Goal: Information Seeking & Learning: Learn about a topic

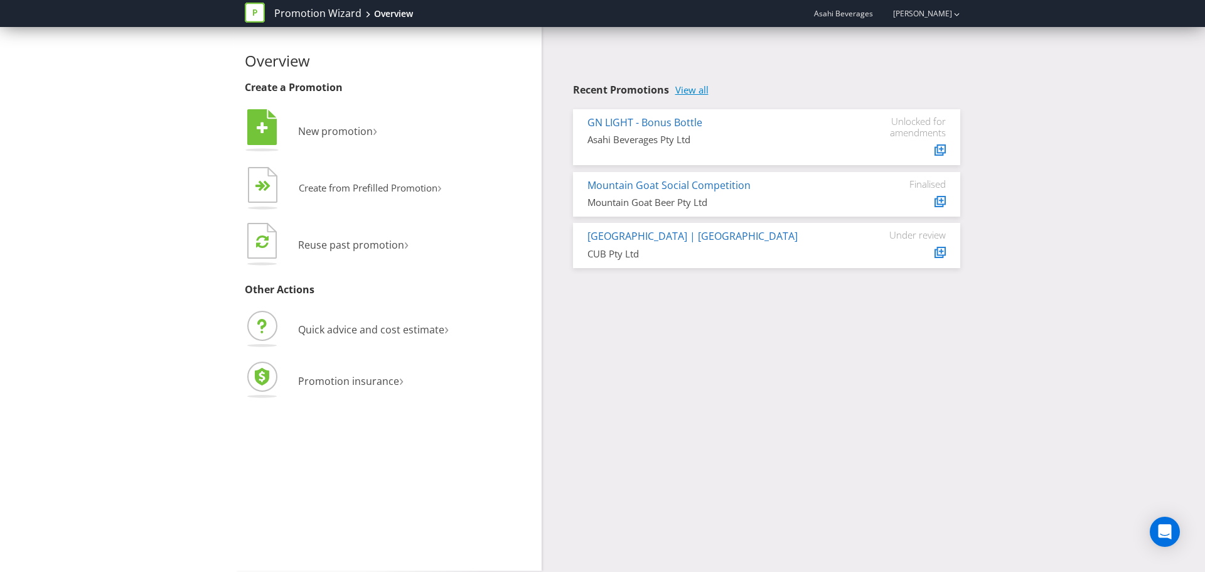
click at [702, 90] on link "View all" at bounding box center [692, 90] width 33 height 11
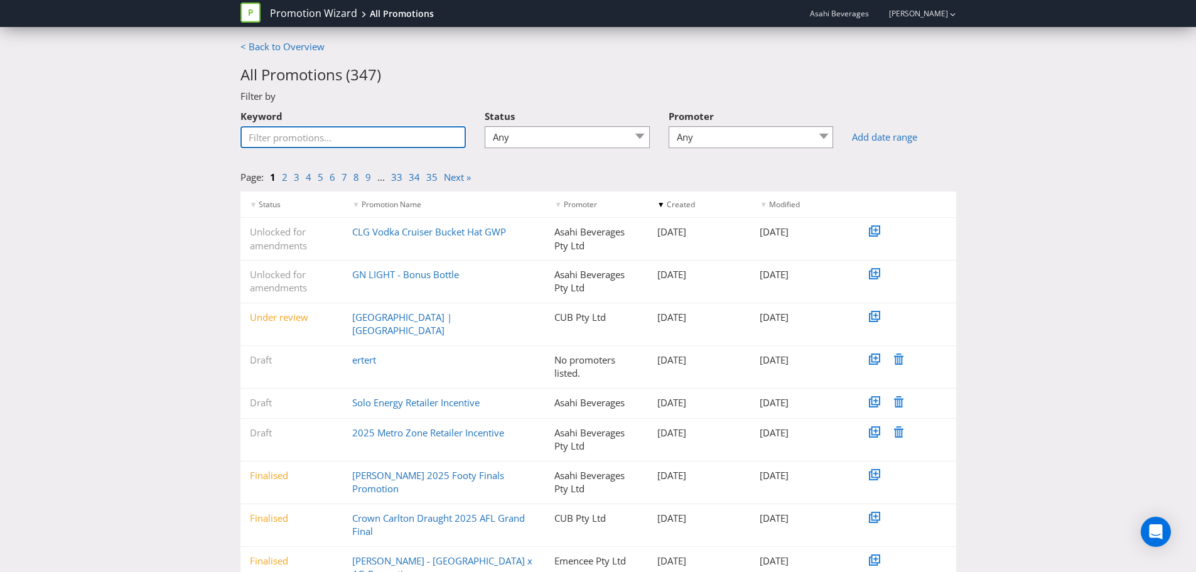
click at [282, 141] on input "Keyword" at bounding box center [353, 137] width 226 height 22
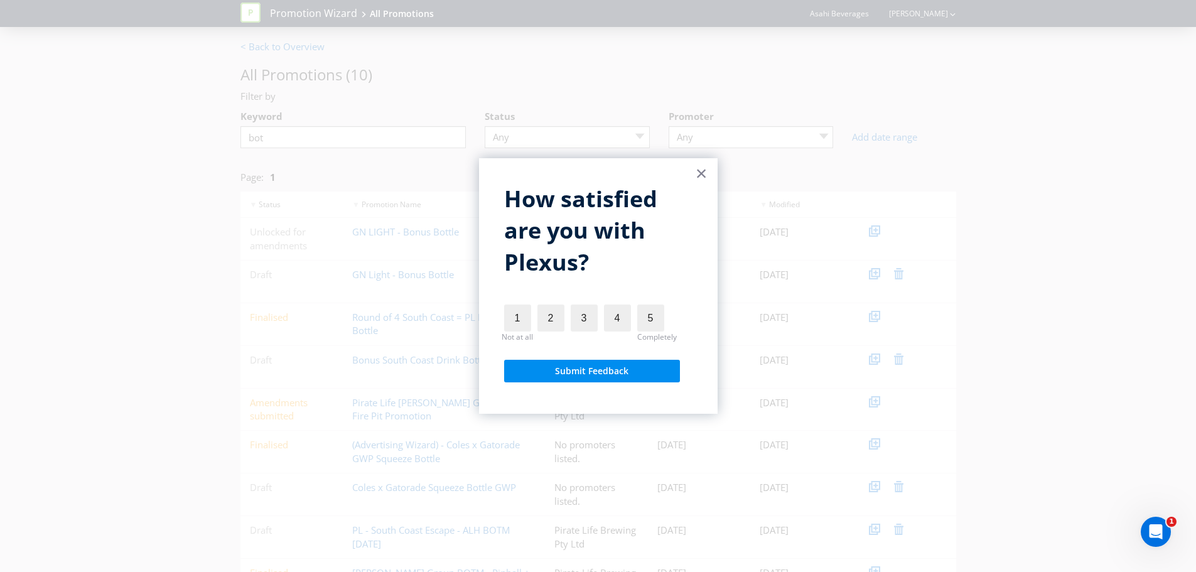
click at [706, 176] on button "×" at bounding box center [702, 173] width 12 height 20
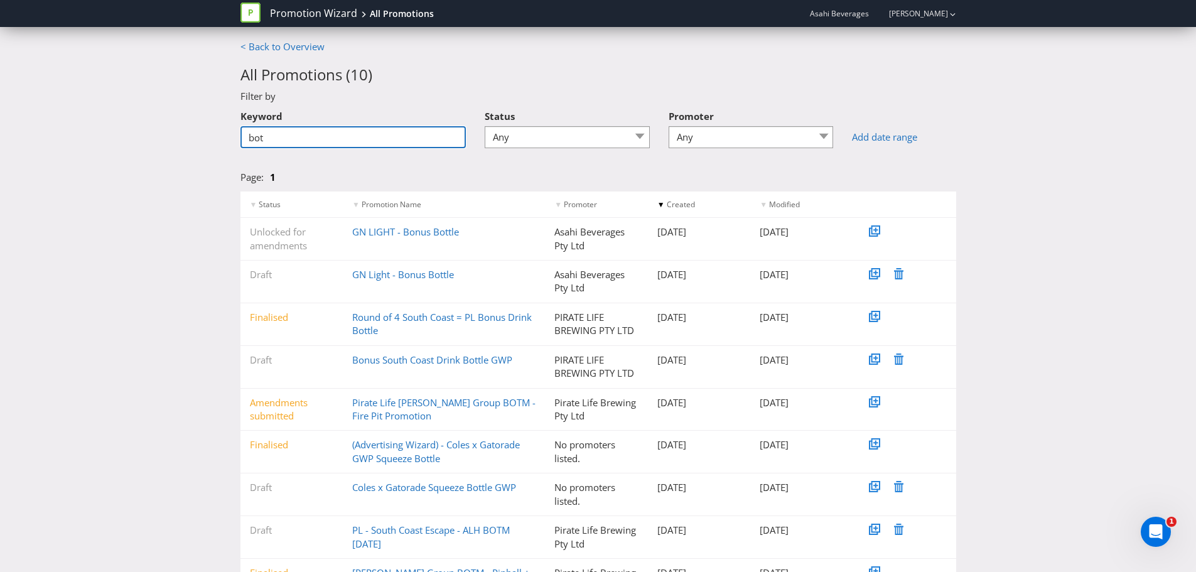
click at [412, 142] on input "bot" at bounding box center [353, 137] width 226 height 22
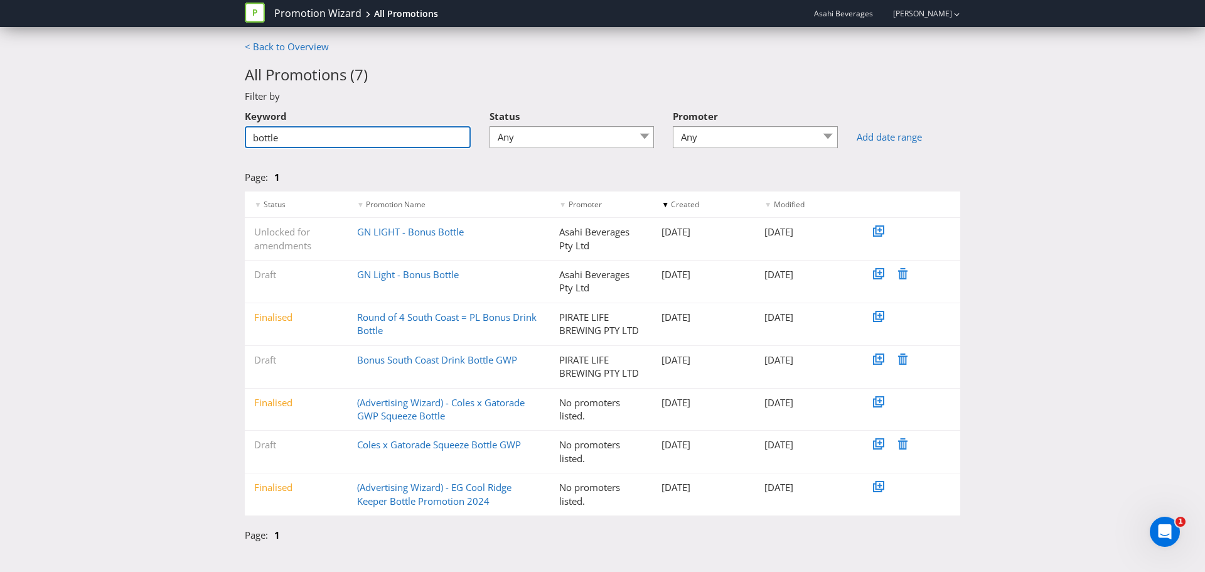
type input "bottle"
click at [172, 283] on div "< Back to Overview All Promotions ( 7 ) Filter by Keyword bottle Status Any Dra…" at bounding box center [602, 294] width 1205 height 509
click at [395, 318] on link "Round of 4 South Coast = PL Bonus Drink Bottle" at bounding box center [447, 324] width 180 height 26
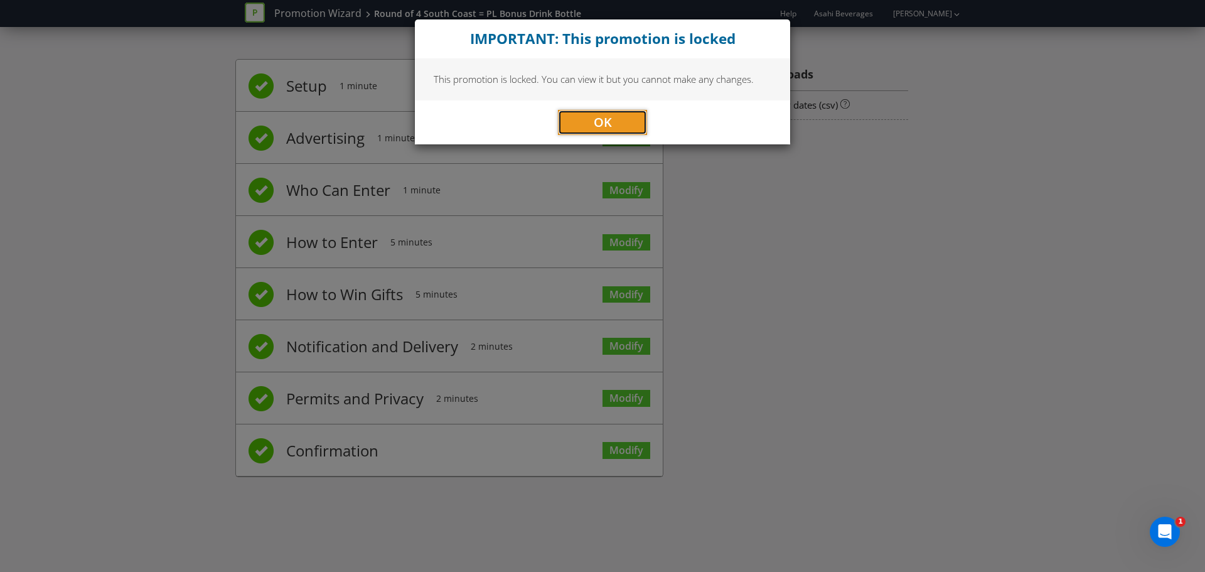
click at [587, 119] on button "OK" at bounding box center [602, 122] width 89 height 25
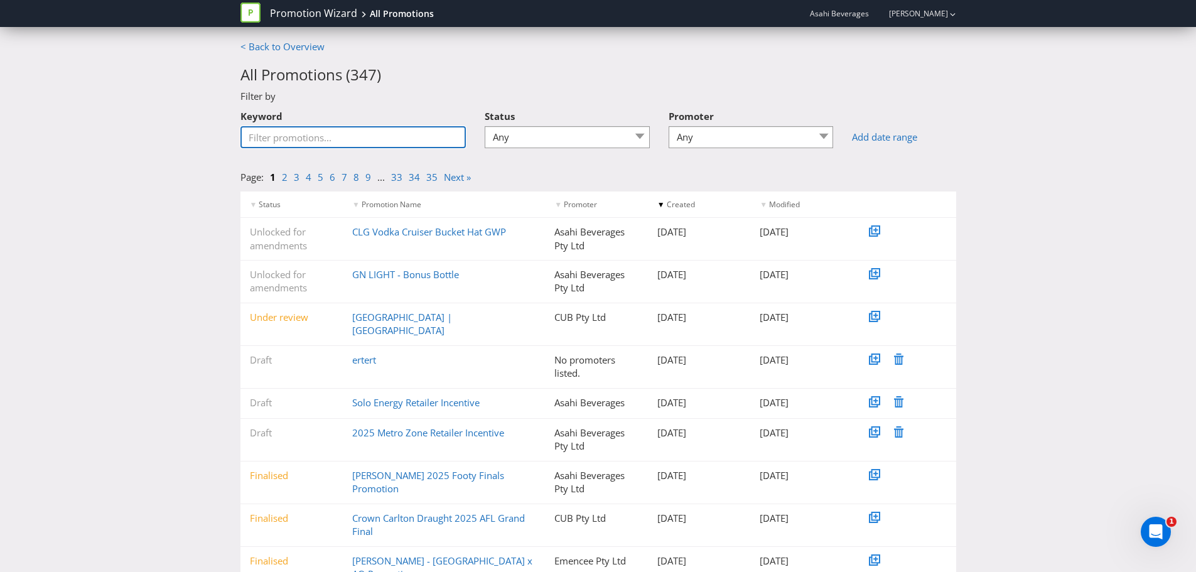
click at [338, 134] on input "Keyword" at bounding box center [353, 137] width 226 height 22
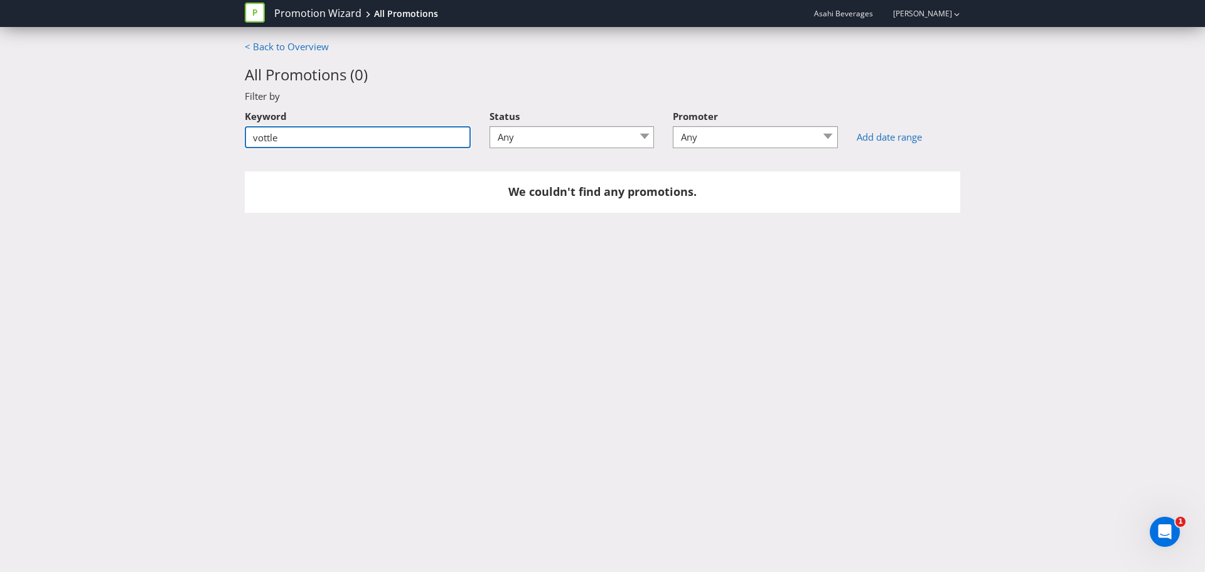
click at [256, 142] on input "vottle" at bounding box center [358, 137] width 226 height 22
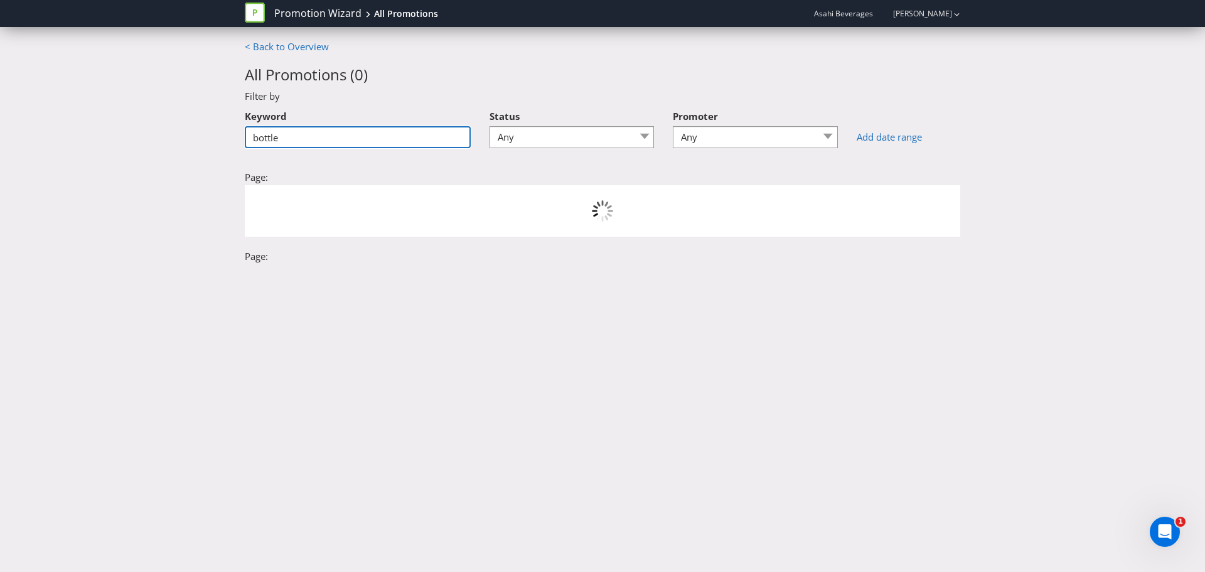
type input "bottle"
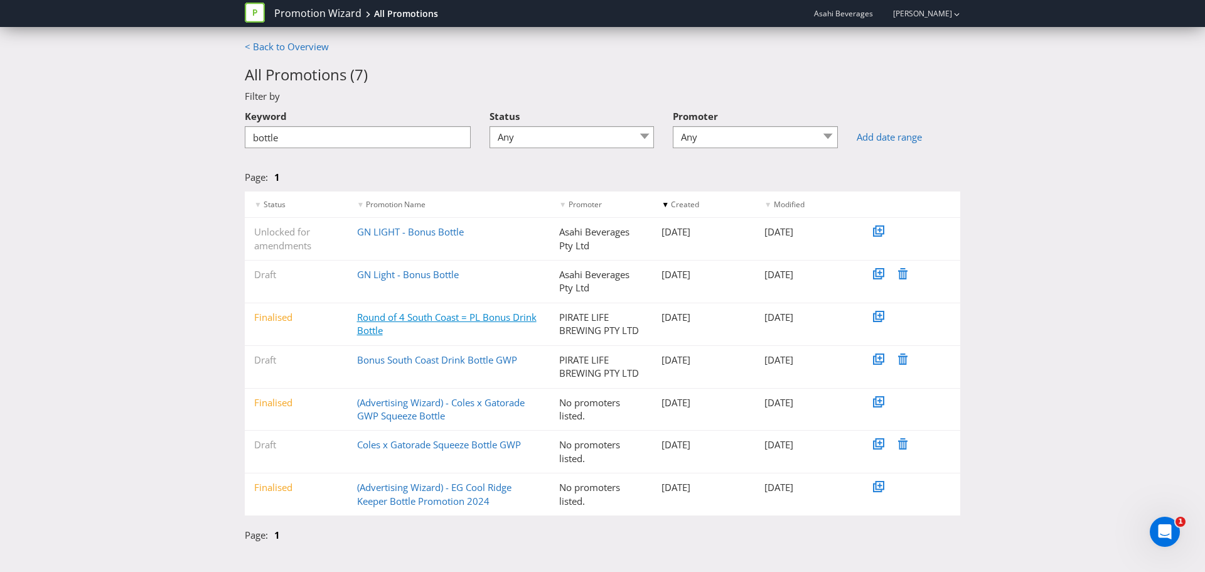
click at [424, 319] on link "Round of 4 South Coast = PL Bonus Drink Bottle" at bounding box center [447, 324] width 180 height 26
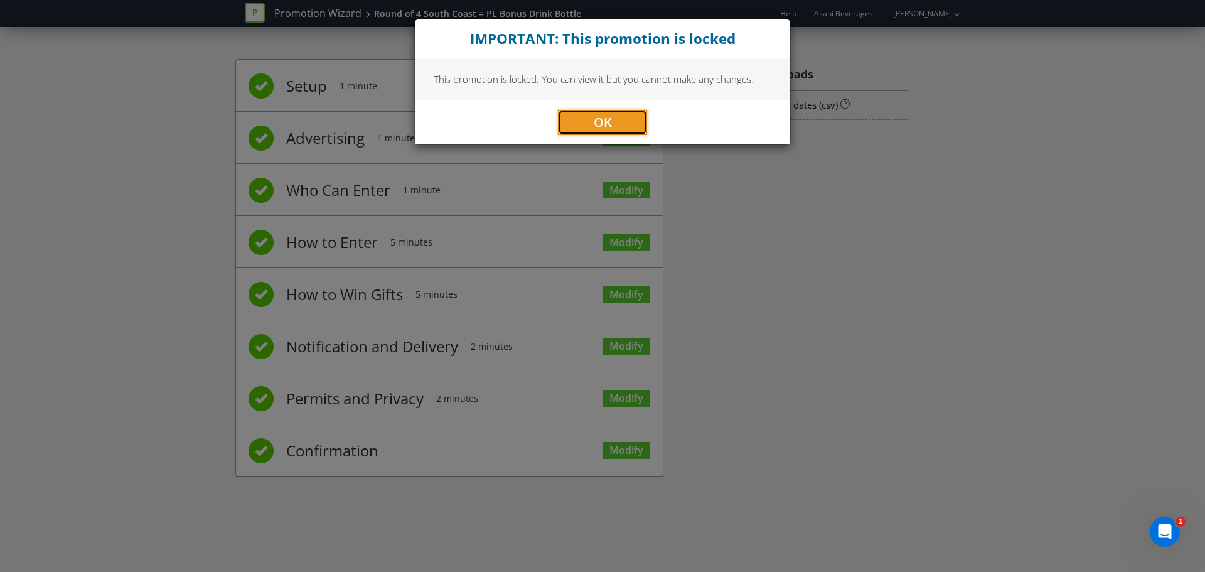
click at [616, 117] on button "OK" at bounding box center [602, 122] width 89 height 25
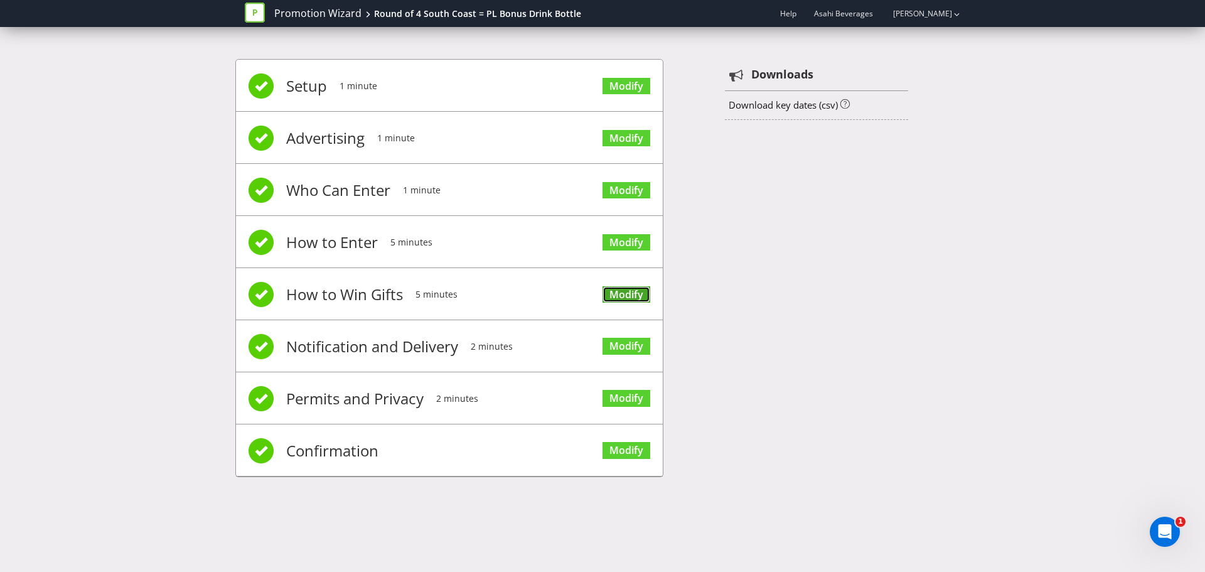
click at [638, 290] on link "Modify" at bounding box center [627, 294] width 48 height 17
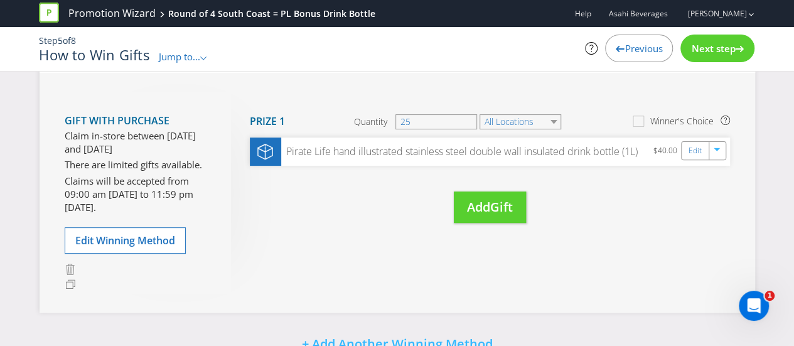
scroll to position [156, 0]
